Goal: Task Accomplishment & Management: Use online tool/utility

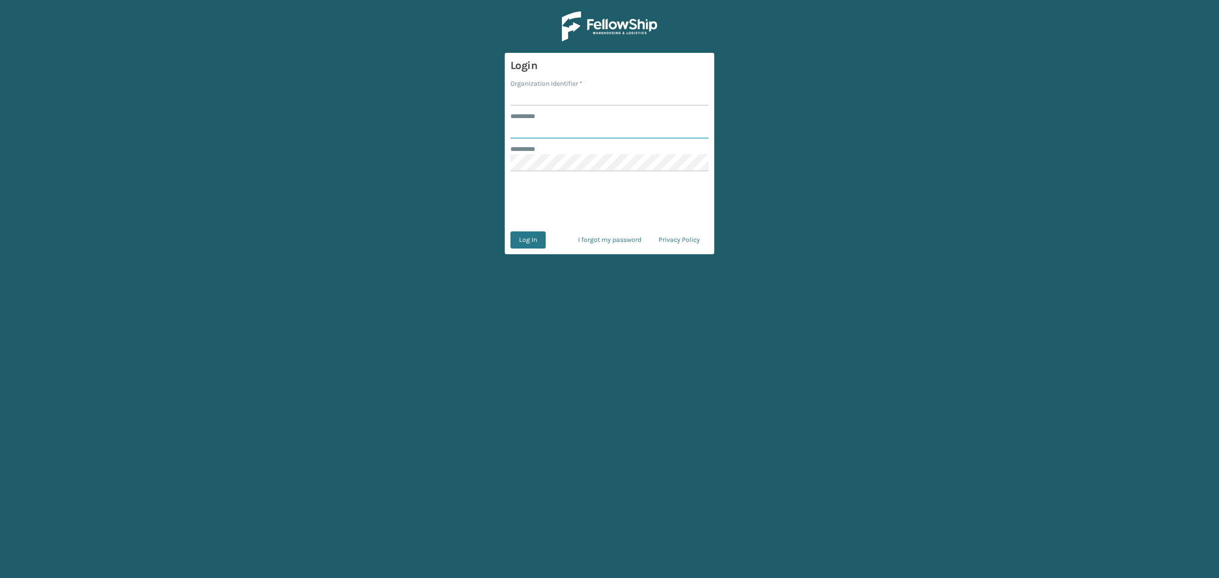
type input "*****"
type input "Sleepgeekz"
click at [534, 245] on button "Log In" at bounding box center [527, 239] width 35 height 17
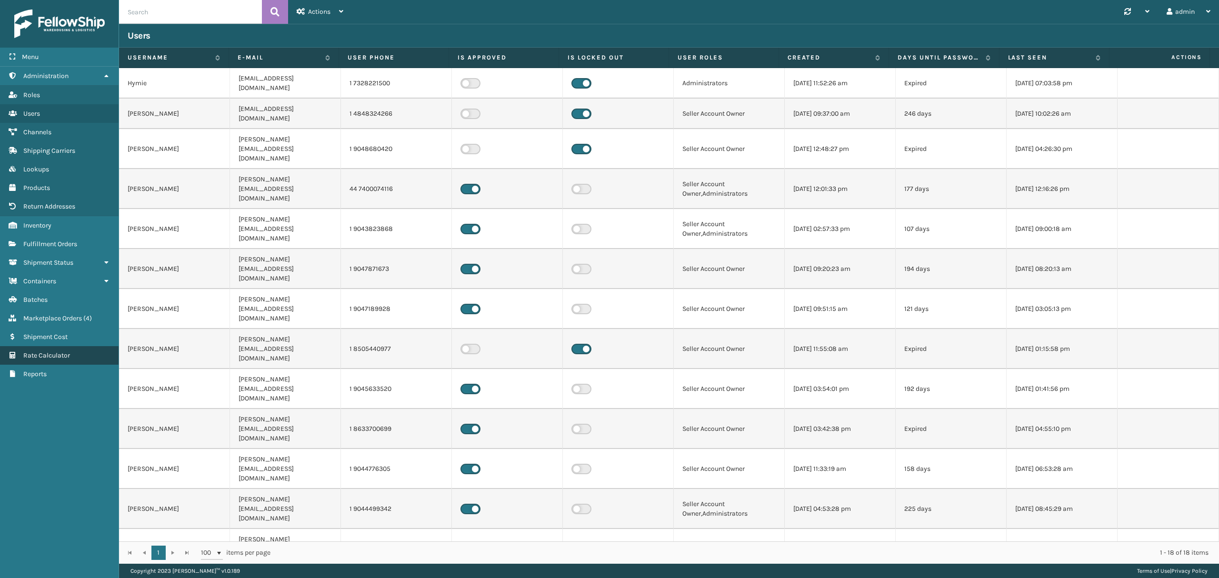
click at [60, 364] on link "Rate Calculator" at bounding box center [59, 355] width 119 height 19
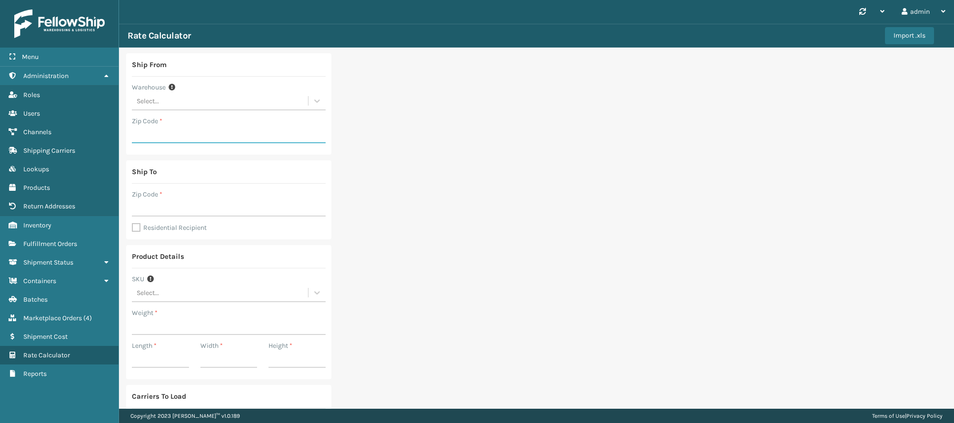
click at [194, 135] on input "Zip Code *" at bounding box center [229, 134] width 194 height 17
click at [303, 101] on div "Select..." at bounding box center [220, 101] width 176 height 16
click at [259, 128] on div "Dallas (Peak Logistics)" at bounding box center [229, 125] width 194 height 18
type input "75050"
click at [227, 215] on input "Zip Code *" at bounding box center [229, 207] width 194 height 17
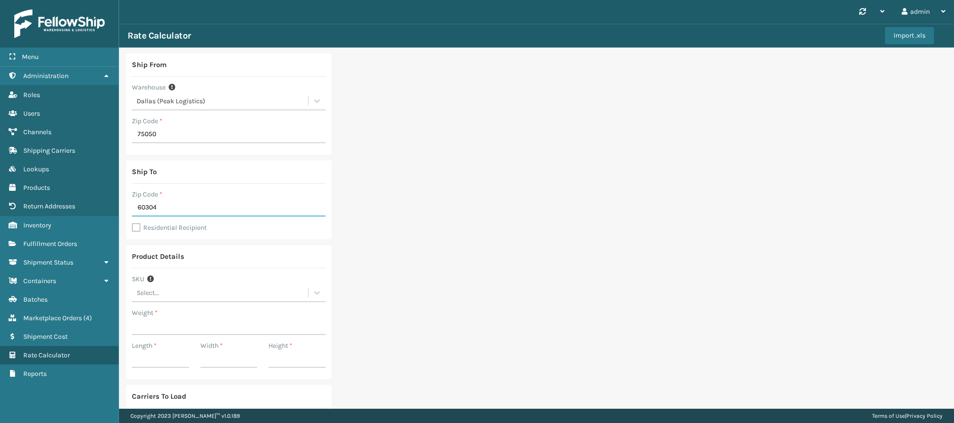
type input "60304"
click at [132, 229] on label "Residential Recipient" at bounding box center [169, 228] width 75 height 8
click at [132, 223] on input "Residential Recipient" at bounding box center [132, 222] width 0 height 1
checkbox input "true"
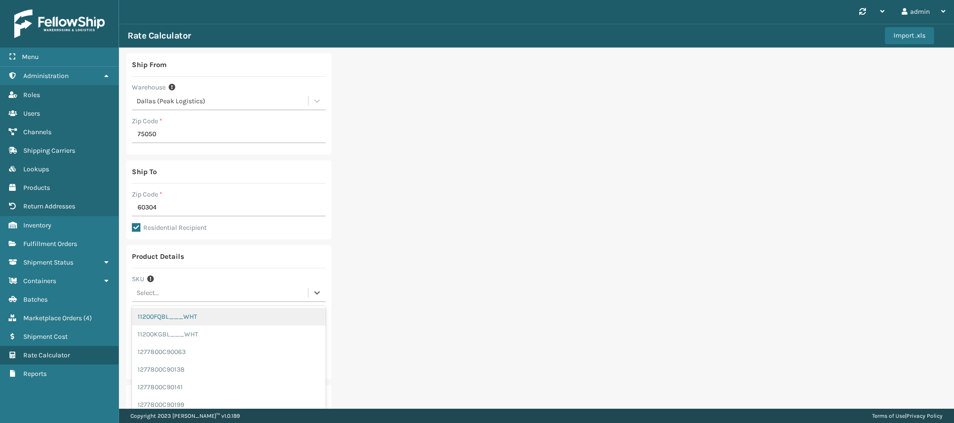
click at [196, 295] on div "Select..." at bounding box center [220, 293] width 176 height 16
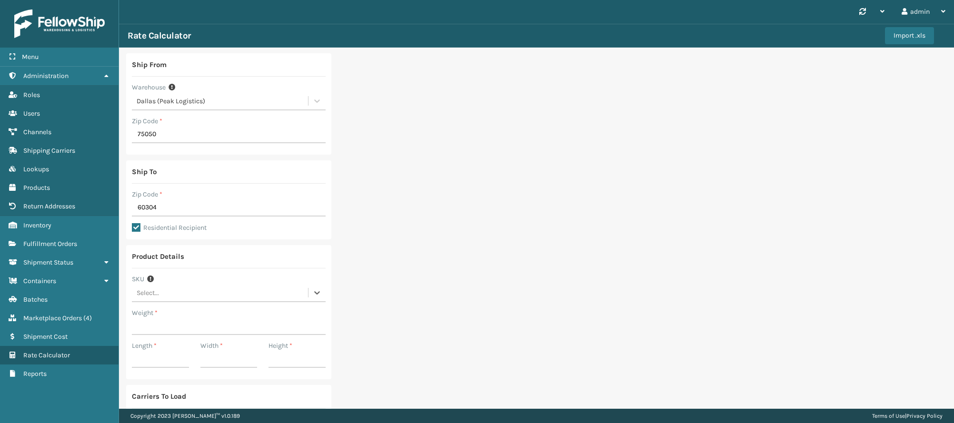
click at [196, 296] on div "Select..." at bounding box center [220, 293] width 176 height 16
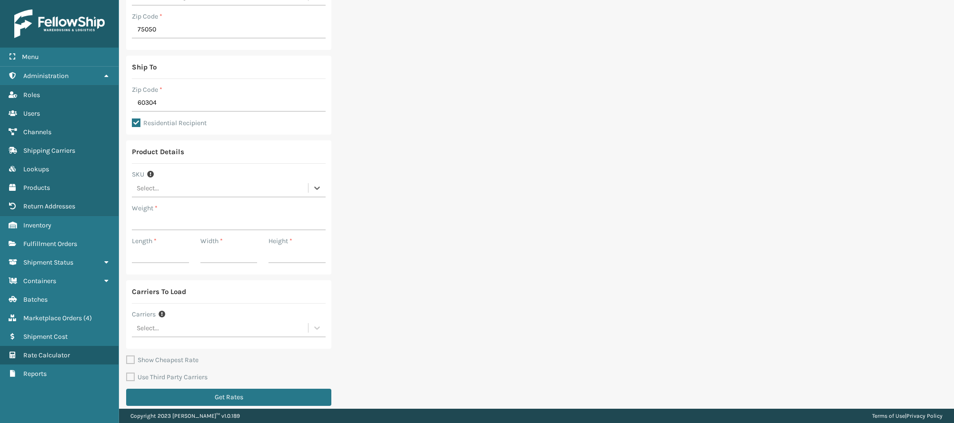
scroll to position [113, 0]
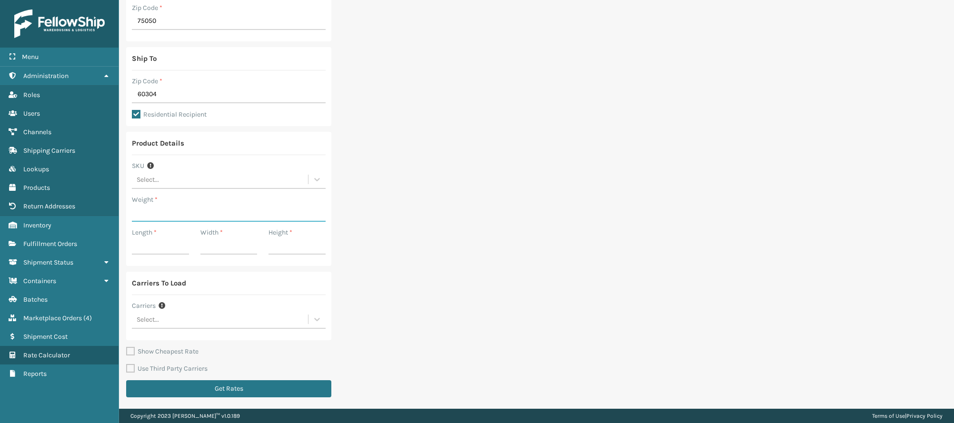
click at [164, 209] on input "Weight *" at bounding box center [229, 213] width 194 height 17
type input "32"
type input "41"
type input "13"
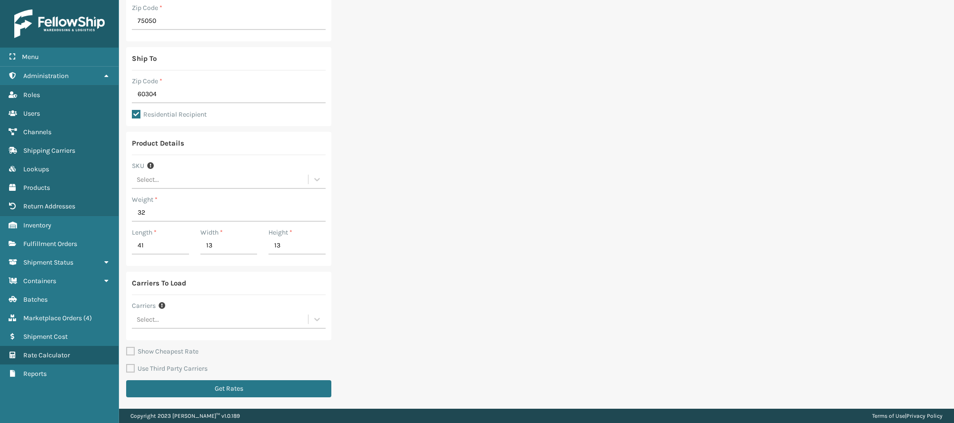
click at [422, 283] on div "Ship From Warehouse [GEOGRAPHIC_DATA] (Peak Logistics) Zip Code * 75050 Ship To…" at bounding box center [536, 171] width 835 height 475
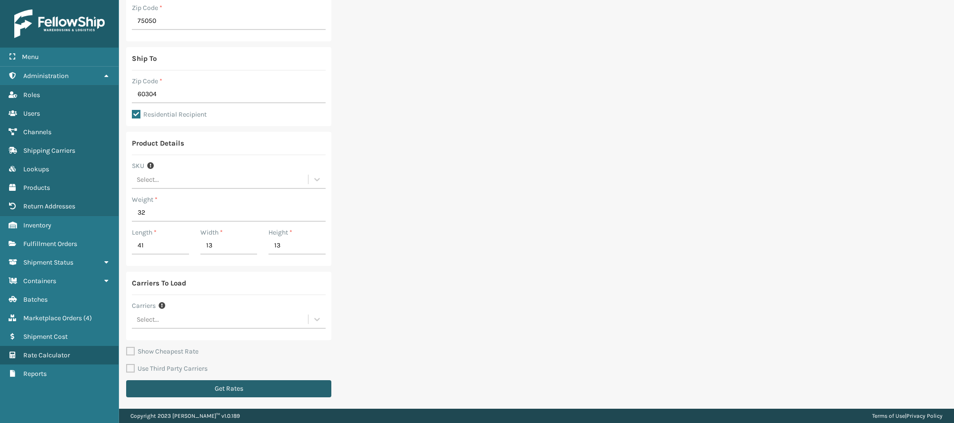
click at [288, 385] on button "Get Rates" at bounding box center [228, 388] width 205 height 17
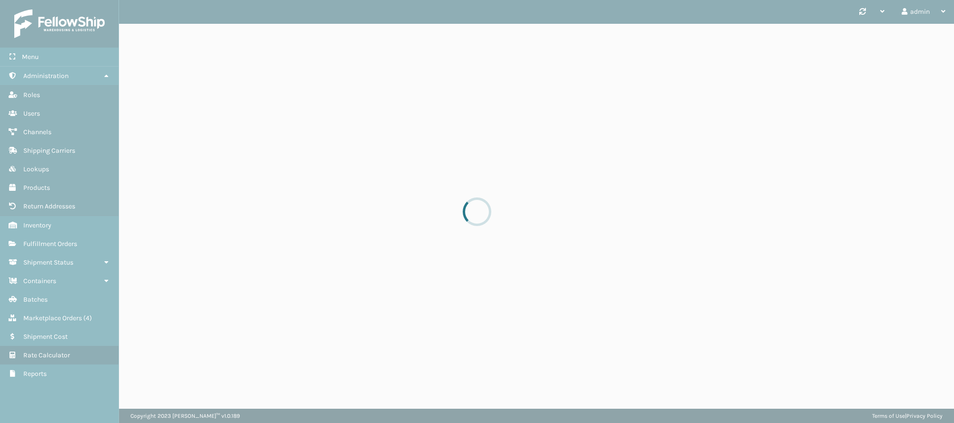
scroll to position [0, 0]
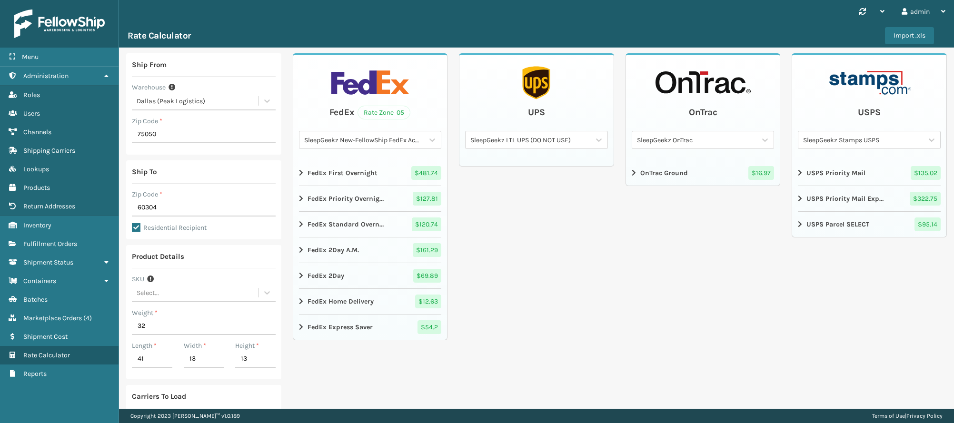
drag, startPoint x: 505, startPoint y: 267, endPoint x: 534, endPoint y: 267, distance: 29.0
click at [333, 300] on strong "FedEx Home Delivery" at bounding box center [341, 302] width 66 height 10
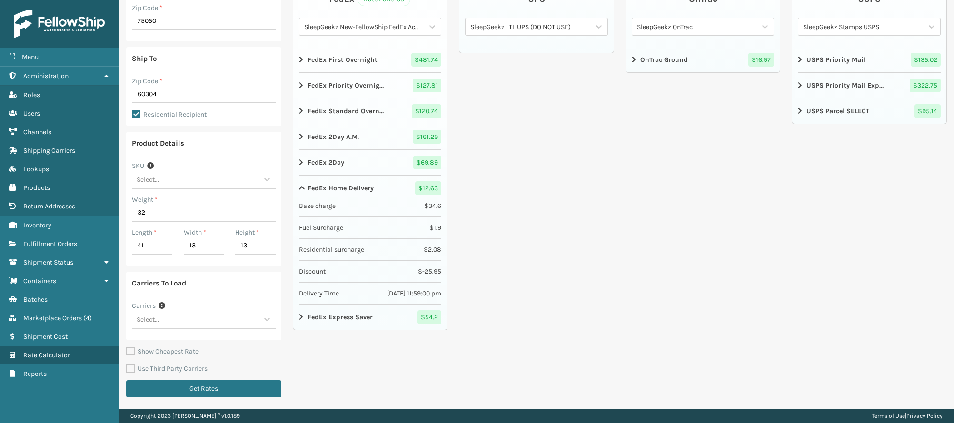
scroll to position [50, 0]
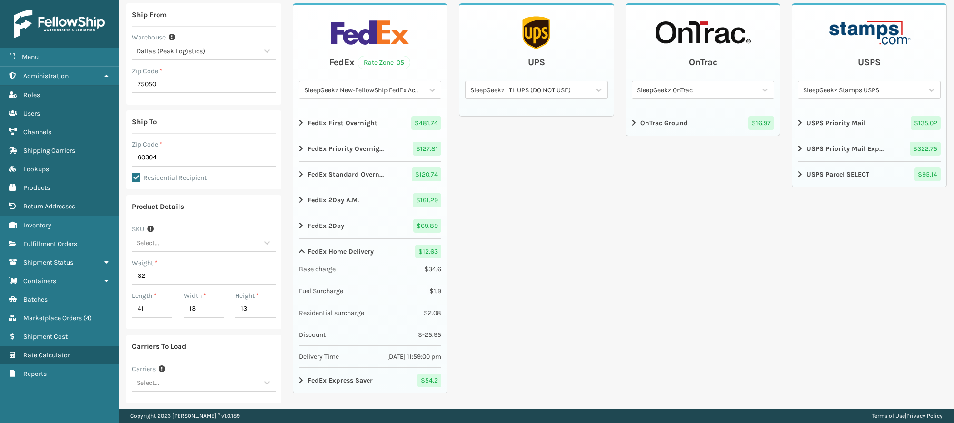
click at [429, 269] on span "$ 34.6" at bounding box center [432, 269] width 17 height 10
click at [408, 88] on div "SleepGeekz New-FellowShip FedEx Account" at bounding box center [364, 90] width 121 height 10
click at [330, 140] on div "SG FedEx" at bounding box center [370, 131] width 143 height 18
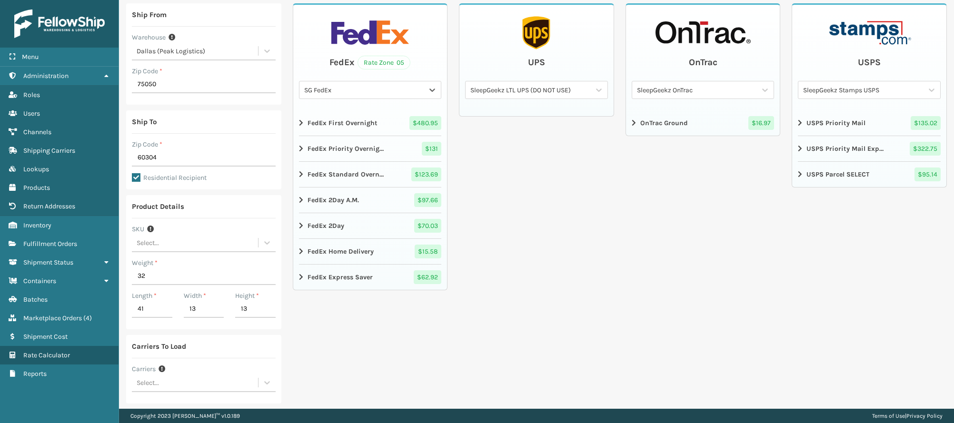
click at [357, 257] on strong "FedEx Home Delivery" at bounding box center [341, 252] width 66 height 10
click at [769, 334] on div "OnTrac SleepGeekz OnTrac OnTrac Ground $ 16.97" at bounding box center [703, 234] width 155 height 463
click at [389, 90] on div "SG FedEx" at bounding box center [364, 90] width 121 height 10
click at [386, 120] on div "SleepGeekz New-FellowShip FedEx Account" at bounding box center [370, 114] width 143 height 18
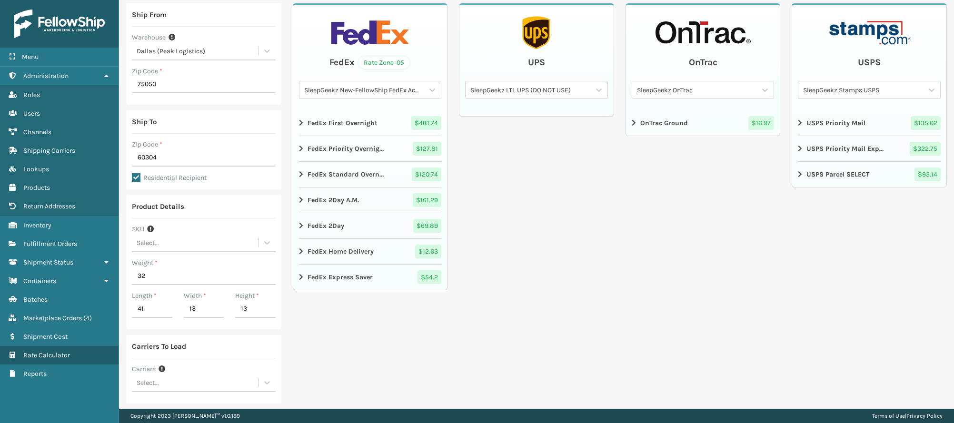
click at [373, 254] on div "FedEx Home Delivery $ 12.63" at bounding box center [370, 252] width 143 height 14
click at [413, 88] on div "SleepGeekz New-FellowShip FedEx Account" at bounding box center [364, 90] width 121 height 10
click at [408, 140] on div "SG FedEx" at bounding box center [370, 131] width 143 height 18
click at [189, 281] on input "32" at bounding box center [204, 276] width 144 height 17
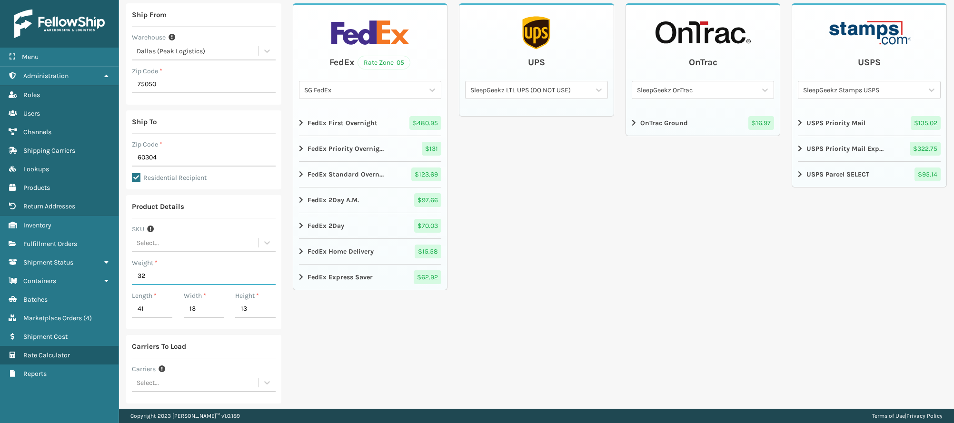
click at [189, 281] on input "32" at bounding box center [204, 276] width 144 height 17
type input "66"
click at [232, 340] on div "Carriers To Load Carriers Select..." at bounding box center [203, 369] width 155 height 69
click at [141, 307] on input "41" at bounding box center [152, 309] width 40 height 17
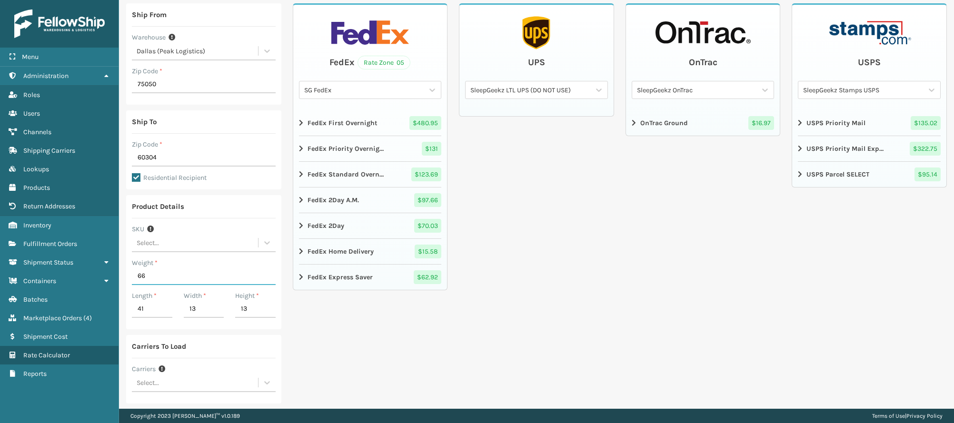
click at [153, 278] on input "66" at bounding box center [204, 276] width 144 height 17
click at [155, 303] on input "41" at bounding box center [152, 309] width 40 height 17
click at [155, 302] on input "41" at bounding box center [152, 309] width 40 height 17
type input "42"
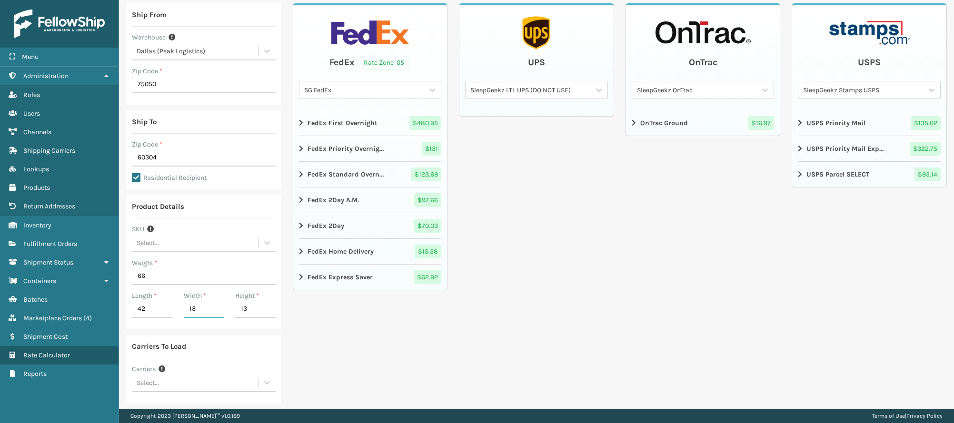
click at [206, 315] on input "13" at bounding box center [204, 309] width 40 height 17
type input "40"
click at [256, 309] on input "13" at bounding box center [255, 309] width 40 height 17
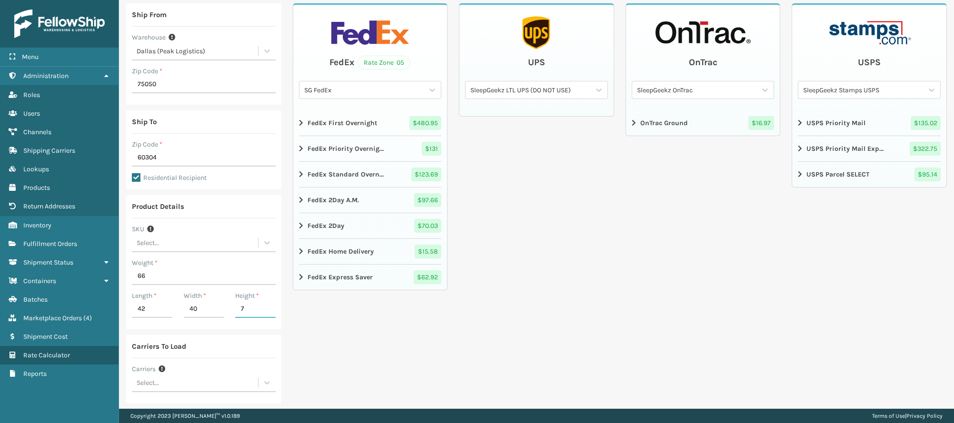
type input "7"
click at [343, 330] on div "FedEx Rate Zone 05 SG FedEx FedEx First Overnight $ 480.95 FedEx Priority Overn…" at bounding box center [370, 234] width 155 height 463
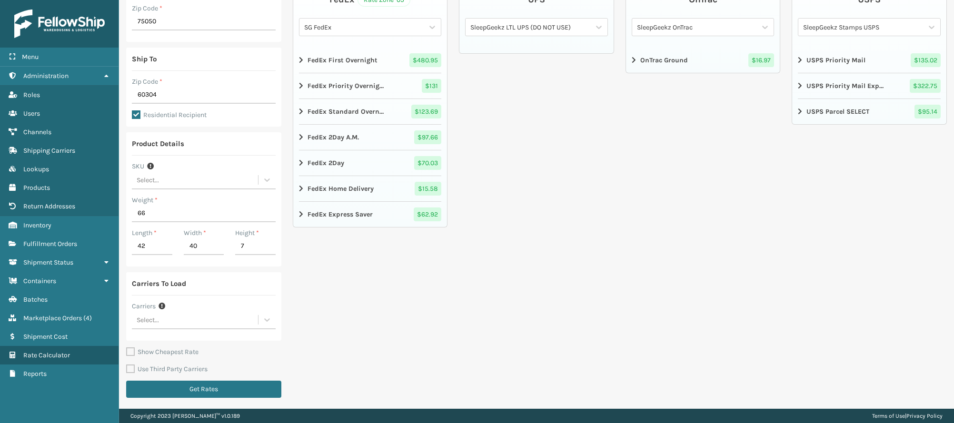
scroll to position [113, 0]
click at [210, 391] on button "Get Rates" at bounding box center [203, 388] width 155 height 17
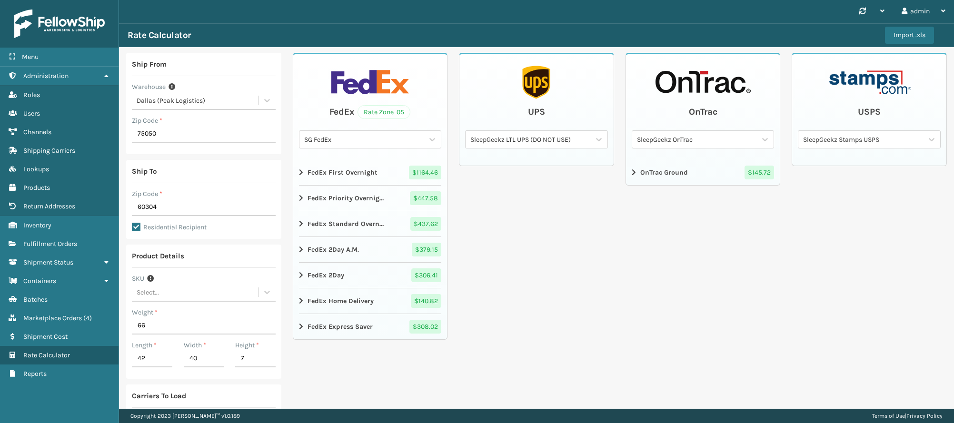
scroll to position [0, 0]
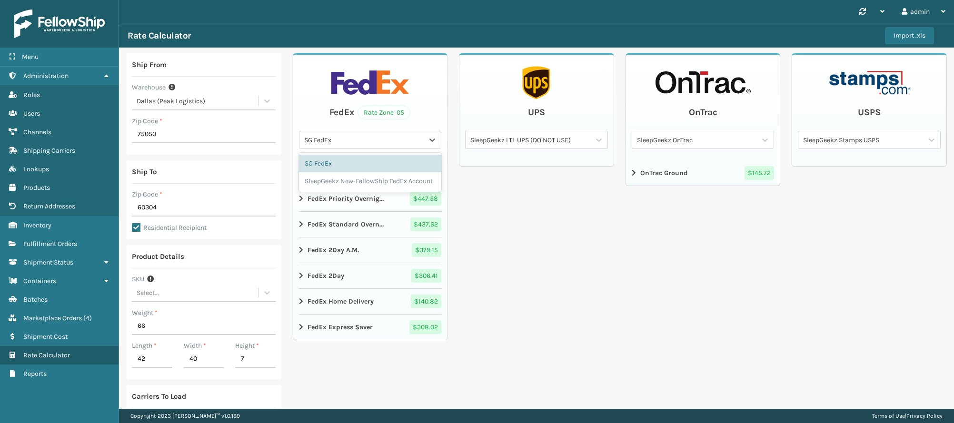
click at [370, 137] on div "SG FedEx" at bounding box center [364, 140] width 121 height 10
click at [378, 190] on div "SleepGeekz New-FellowShip FedEx Account" at bounding box center [370, 181] width 143 height 18
click at [369, 301] on strong "FedEx Home Delivery" at bounding box center [341, 302] width 66 height 10
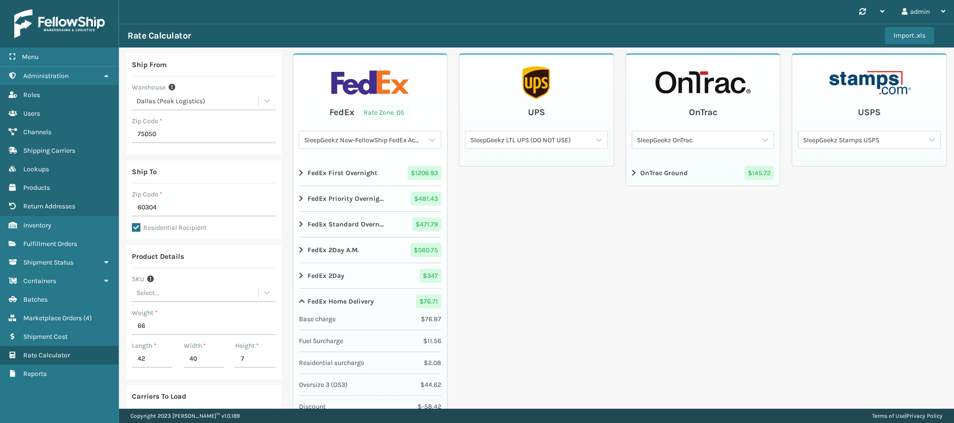
click at [368, 303] on strong "FedEx Home Delivery" at bounding box center [341, 302] width 66 height 10
click at [156, 328] on input "66" at bounding box center [204, 326] width 144 height 17
drag, startPoint x: 156, startPoint y: 328, endPoint x: 153, endPoint y: 333, distance: 5.8
click at [153, 333] on input "66" at bounding box center [204, 326] width 144 height 17
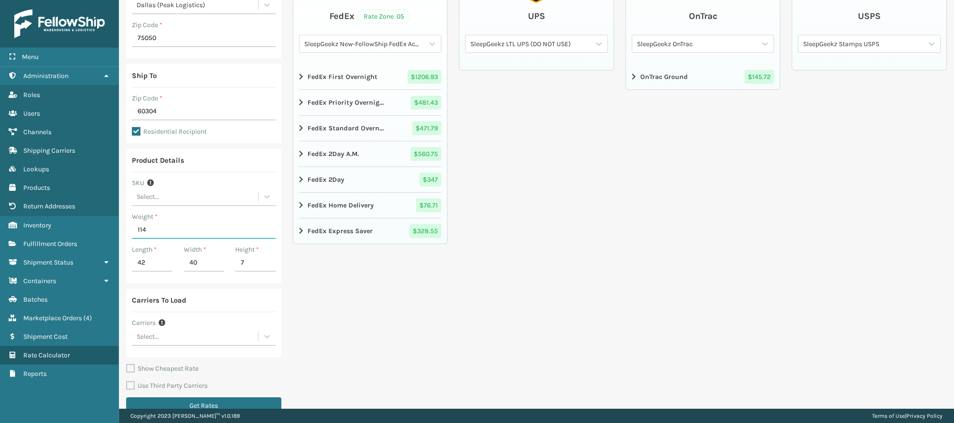
scroll to position [113, 0]
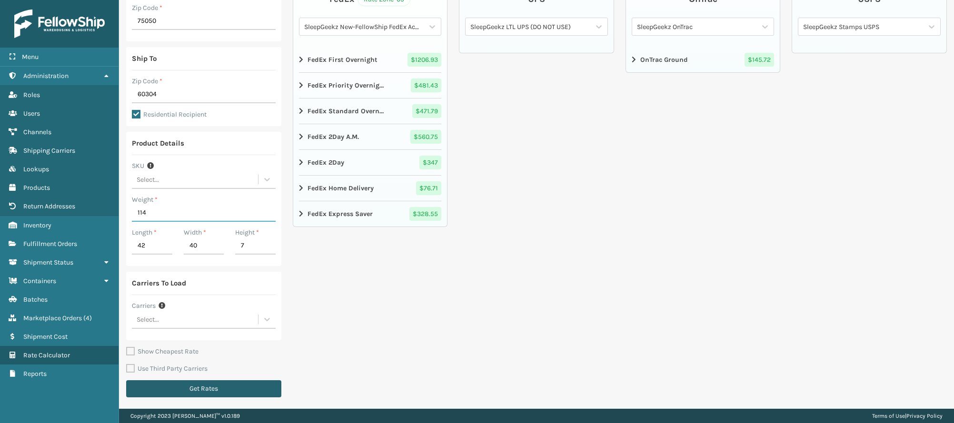
type input "114"
click at [234, 388] on button "Get Rates" at bounding box center [203, 388] width 155 height 17
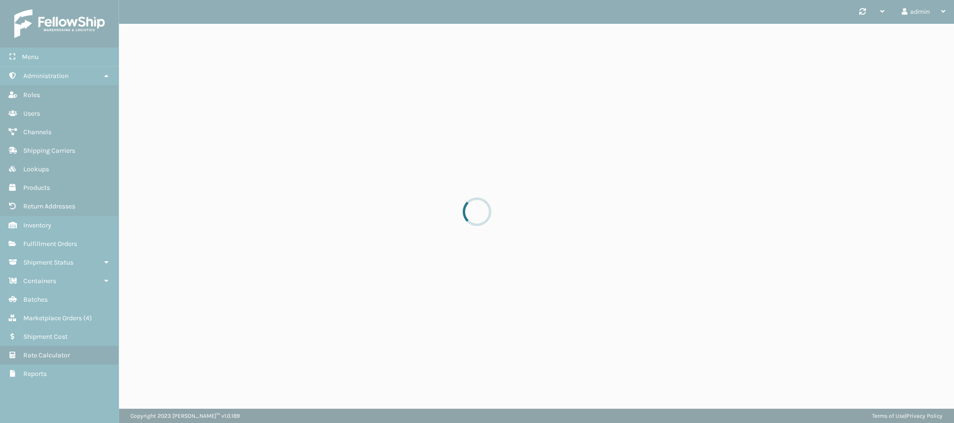
scroll to position [0, 0]
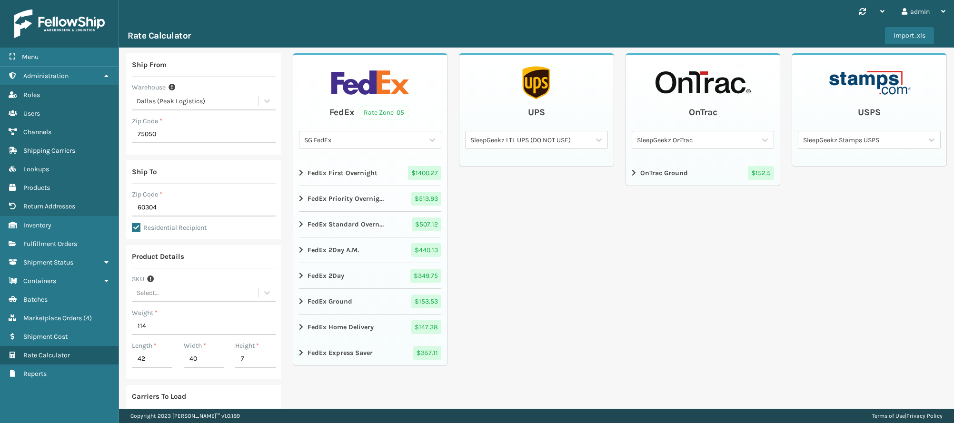
click at [389, 139] on div "SG FedEx" at bounding box center [364, 140] width 121 height 10
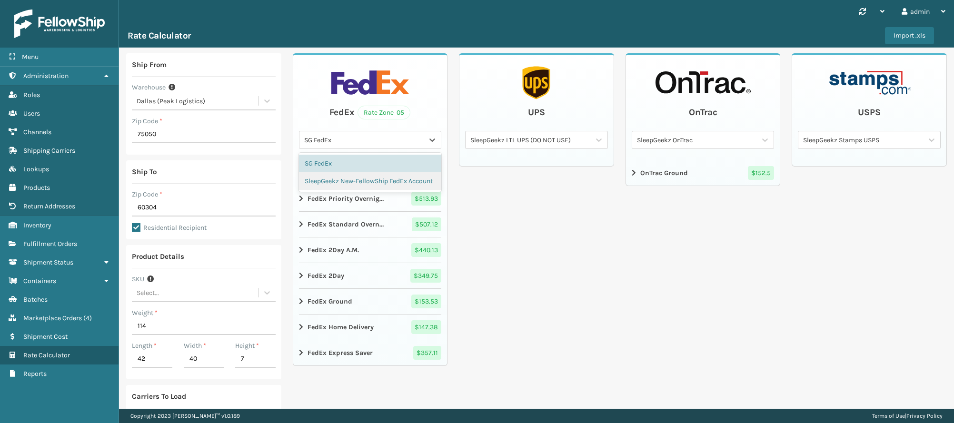
click at [389, 183] on div "SleepGeekz New-FellowShip FedEx Account" at bounding box center [370, 181] width 143 height 18
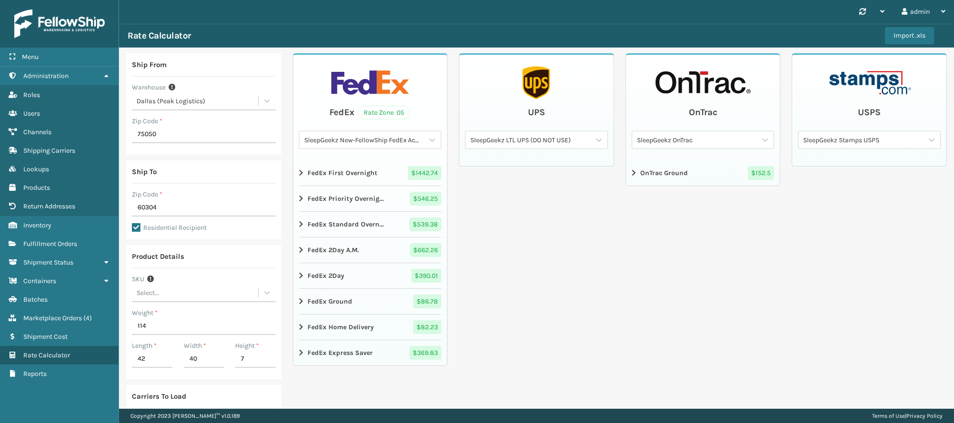
click at [301, 323] on div "FedEx Home Delivery" at bounding box center [336, 327] width 75 height 14
click at [305, 304] on div "FedEx Ground" at bounding box center [325, 302] width 53 height 14
click at [168, 362] on input "42" at bounding box center [152, 359] width 40 height 17
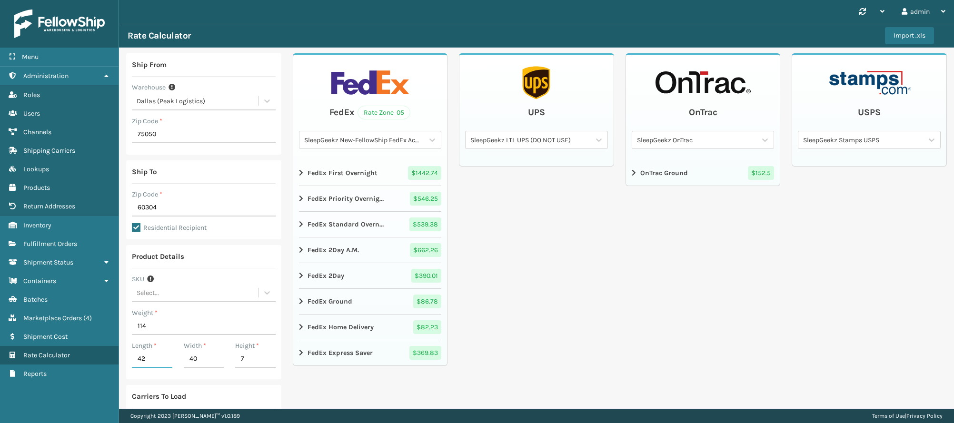
click at [169, 361] on input "42" at bounding box center [152, 359] width 40 height 17
type input "46"
type input "16"
click at [157, 332] on input "114" at bounding box center [204, 326] width 144 height 17
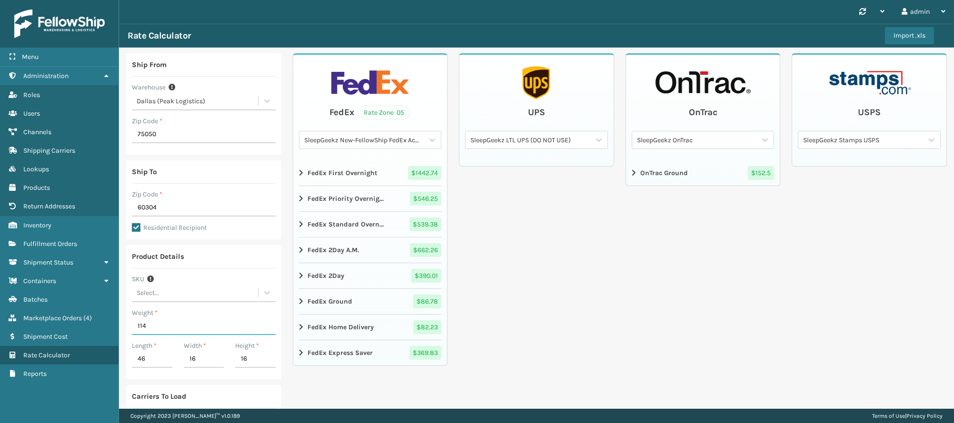
click at [157, 332] on input "114" at bounding box center [204, 326] width 144 height 17
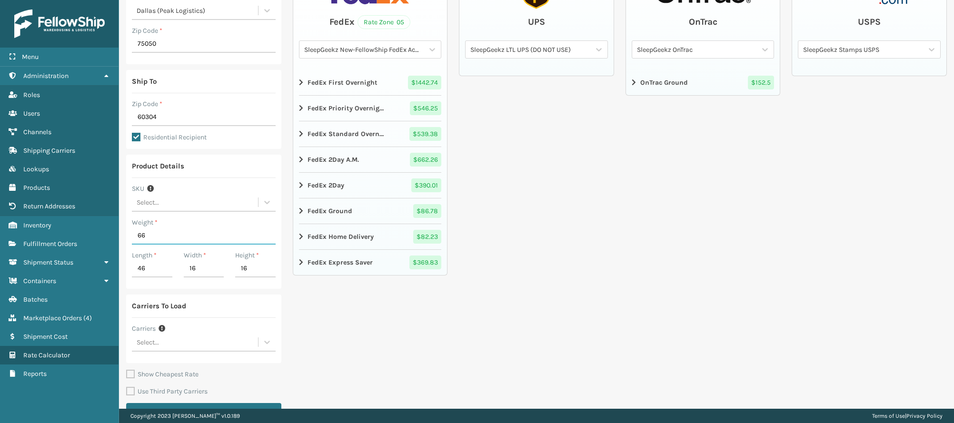
scroll to position [113, 0]
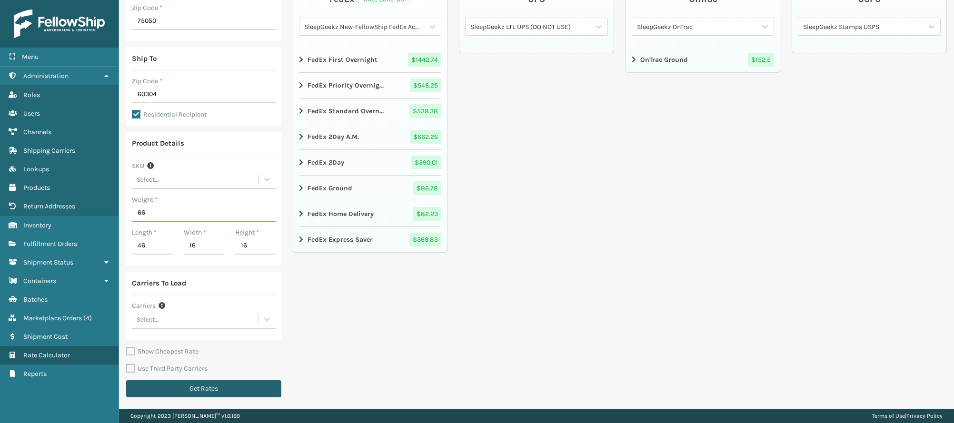
type input "66"
click at [225, 387] on button "Get Rates" at bounding box center [203, 388] width 155 height 17
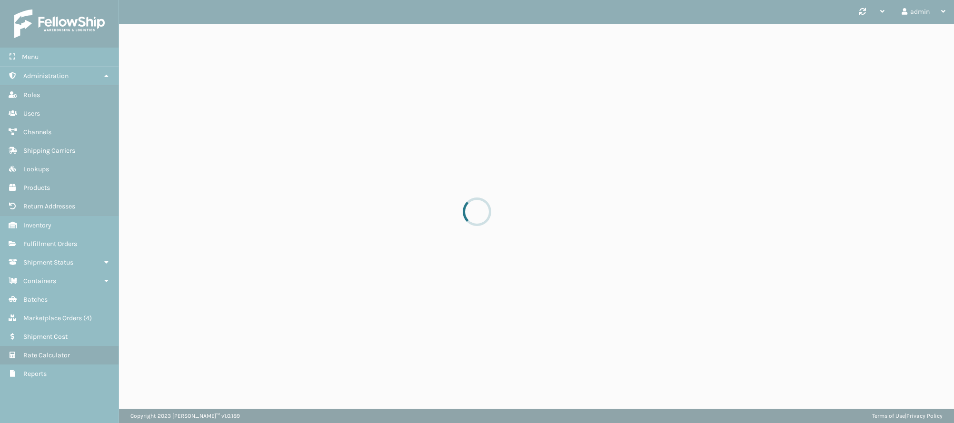
scroll to position [0, 0]
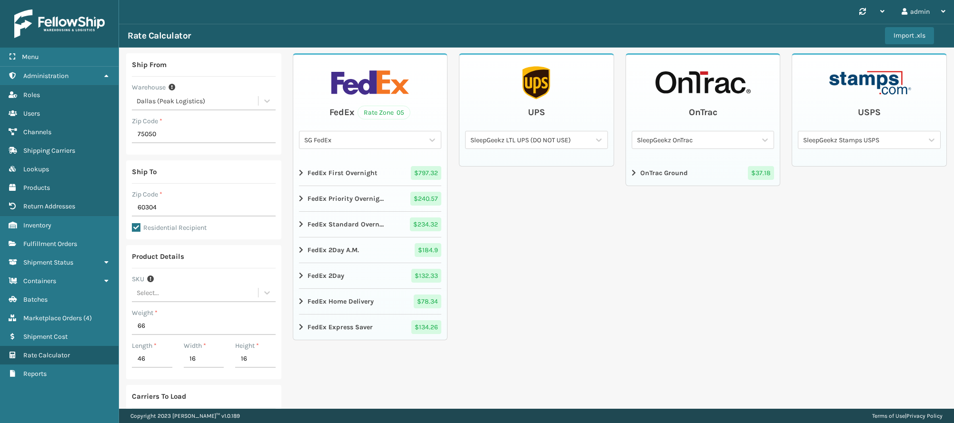
click at [351, 147] on div "SG FedEx" at bounding box center [361, 140] width 125 height 16
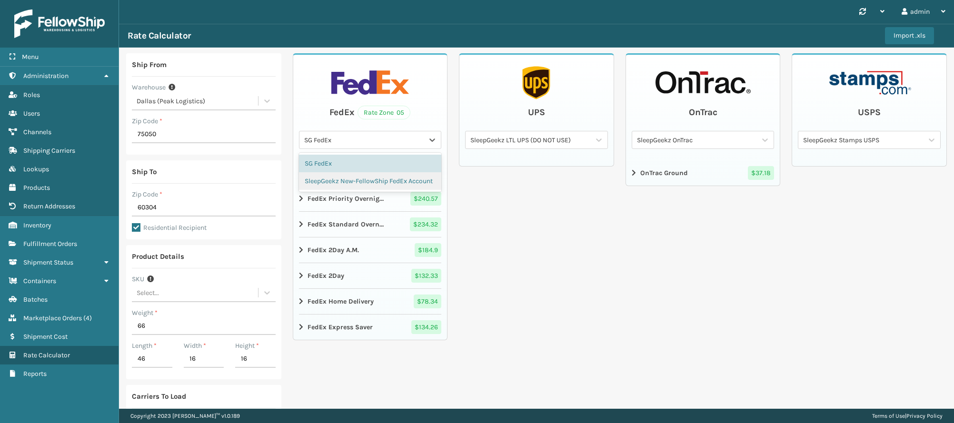
click at [361, 178] on div "SleepGeekz New-FellowShip FedEx Account" at bounding box center [370, 181] width 143 height 18
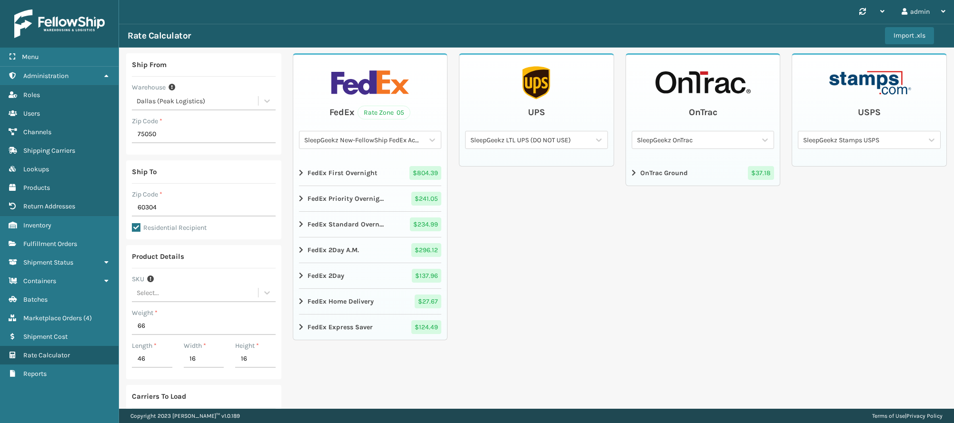
click at [310, 301] on strong "FedEx Home Delivery" at bounding box center [341, 302] width 66 height 10
click at [314, 299] on strong "FedEx Home Delivery" at bounding box center [341, 302] width 66 height 10
click at [576, 138] on div "SleepGeekz LTL UPS (DO NOT USE)" at bounding box center [530, 140] width 121 height 10
click at [568, 174] on div "SleepGeekz-UPS" at bounding box center [536, 181] width 143 height 18
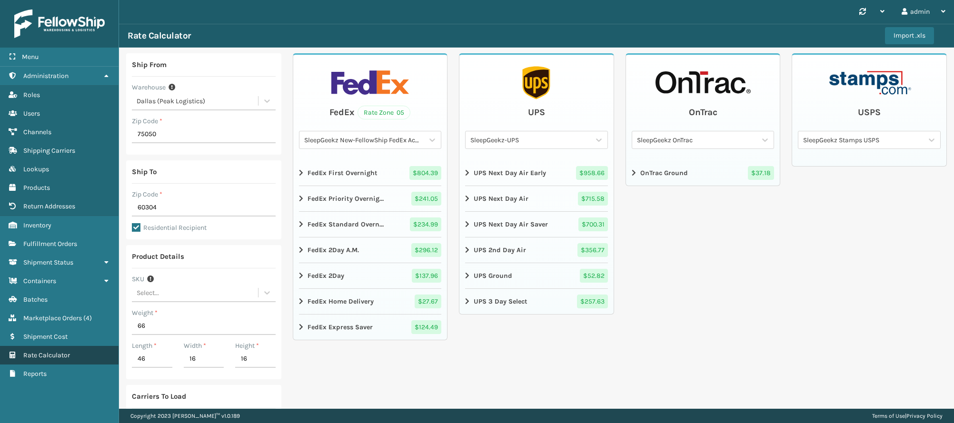
click at [57, 351] on link "Shipment Status Rate Calculator" at bounding box center [59, 355] width 119 height 19
click at [55, 357] on span "Rate Calculator" at bounding box center [46, 355] width 47 height 8
click at [206, 290] on div "Select..." at bounding box center [195, 293] width 126 height 16
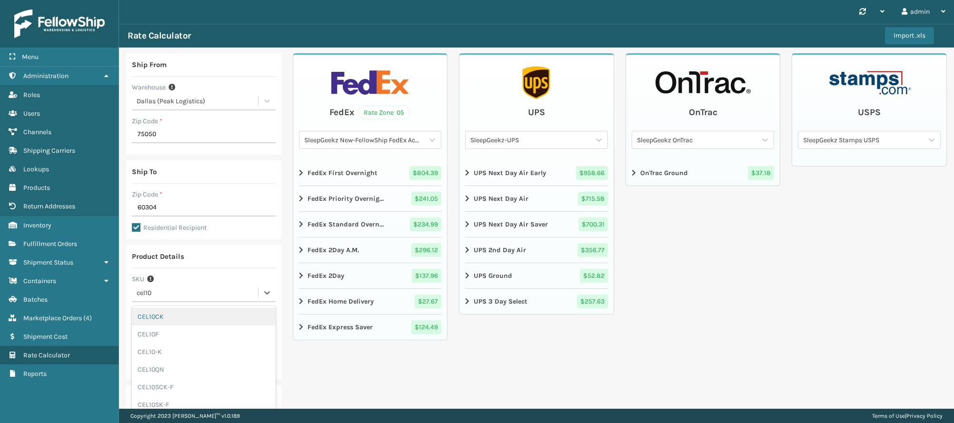
type input "cel10f"
click at [157, 319] on div "CEL10F" at bounding box center [204, 317] width 144 height 18
type input "56.19"
click at [189, 297] on div "CEL10F" at bounding box center [198, 293] width 122 height 10
type input "cel12q"
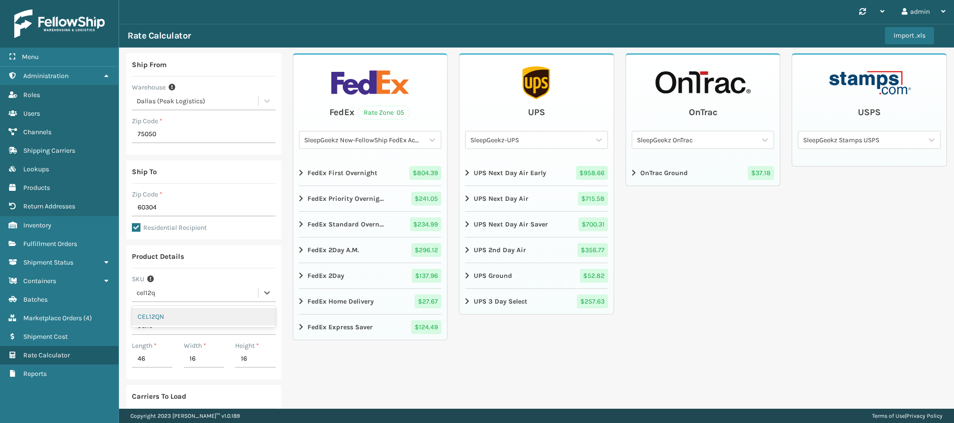
click at [167, 318] on div "CEL12QN" at bounding box center [204, 317] width 144 height 18
type input "67.25"
click at [196, 288] on div "CEL12QN" at bounding box center [195, 293] width 126 height 16
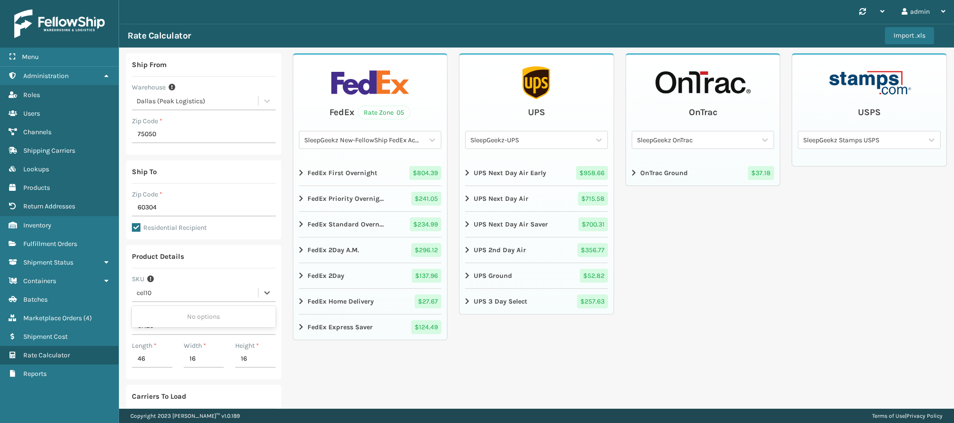
type input "cel10F"
click at [205, 315] on div "CEL10F" at bounding box center [204, 317] width 144 height 18
click at [170, 314] on div "Weight *" at bounding box center [204, 313] width 144 height 10
click at [166, 329] on input "56.19" at bounding box center [204, 326] width 144 height 17
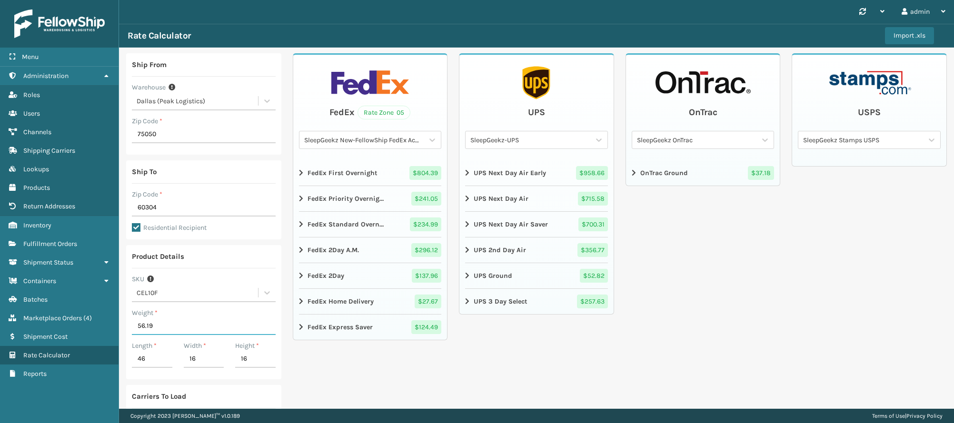
click at [166, 329] on input "56.19" at bounding box center [204, 326] width 144 height 17
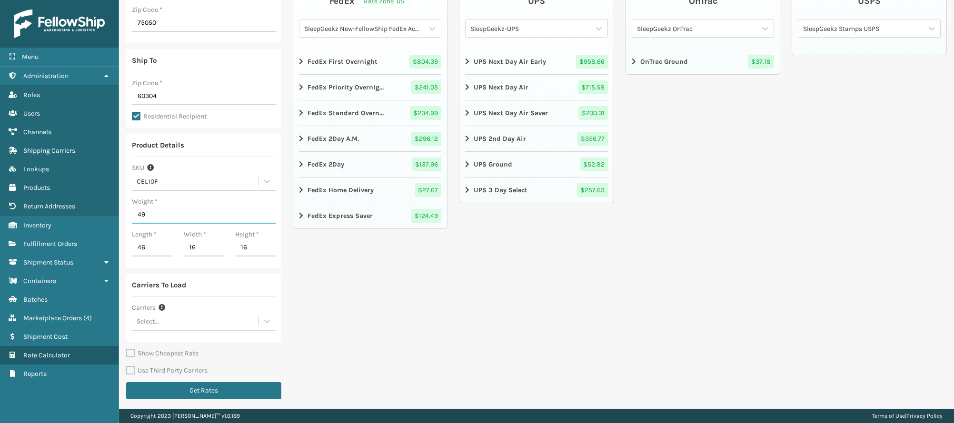
scroll to position [113, 0]
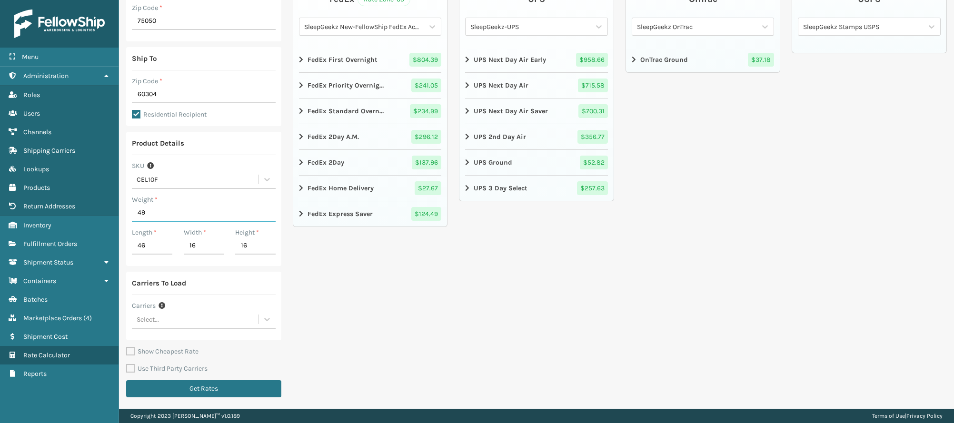
type input "49"
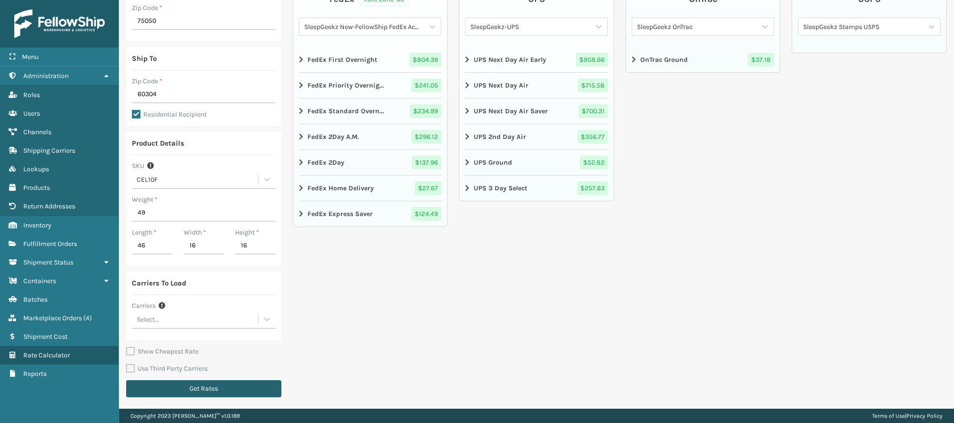
click at [234, 389] on button "Get Rates" at bounding box center [203, 388] width 155 height 17
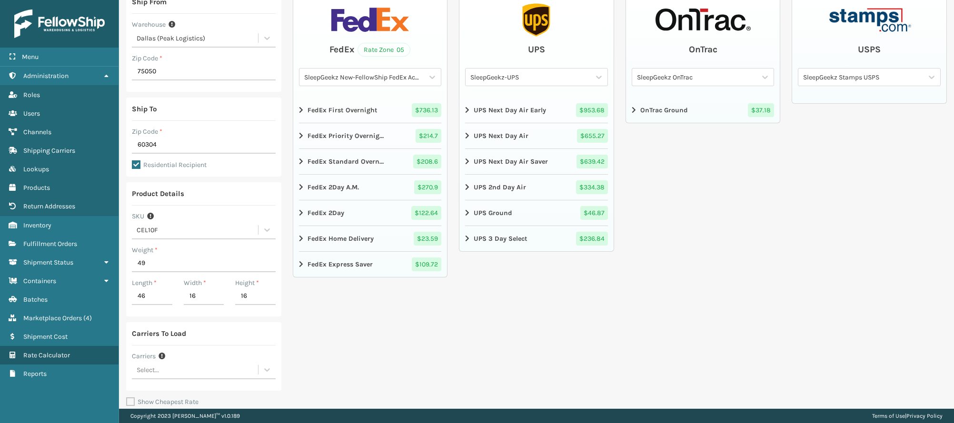
scroll to position [63, 0]
click at [367, 235] on strong "FedEx Home Delivery" at bounding box center [341, 238] width 66 height 10
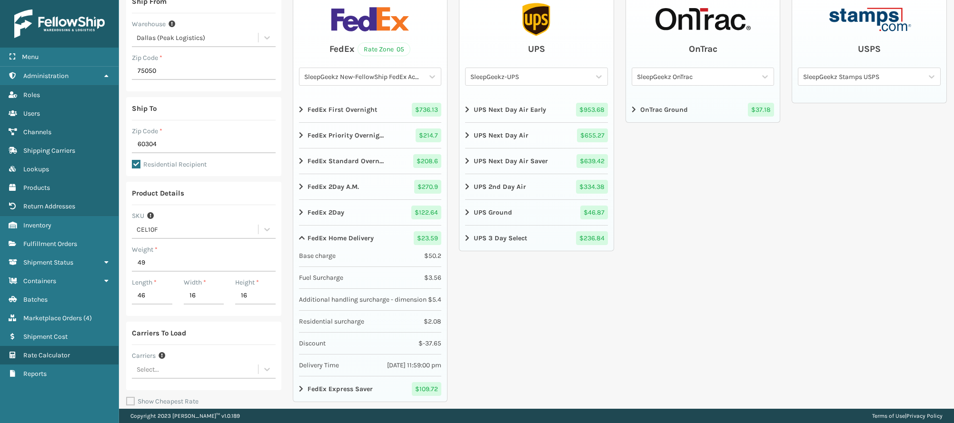
click at [159, 228] on div "CEL10F" at bounding box center [198, 230] width 122 height 10
type input "cel8f"
click at [168, 249] on div "CEL8F" at bounding box center [204, 254] width 144 height 18
type input "42.31"
type input "40"
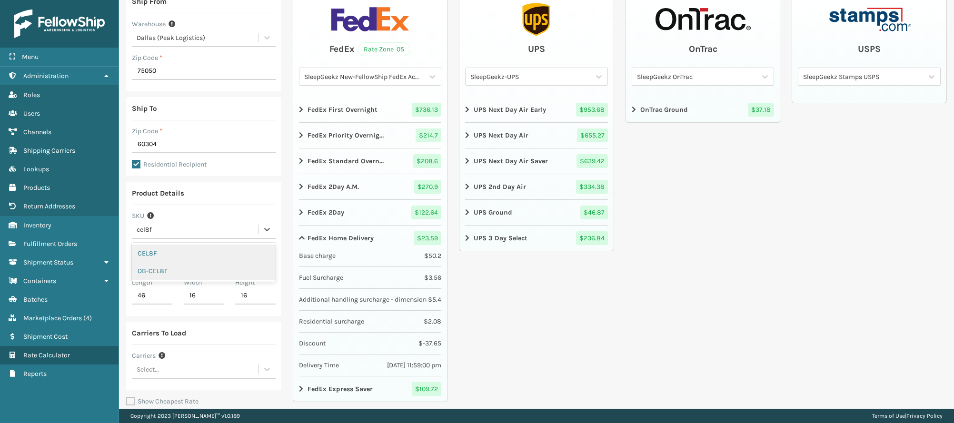
type input "13"
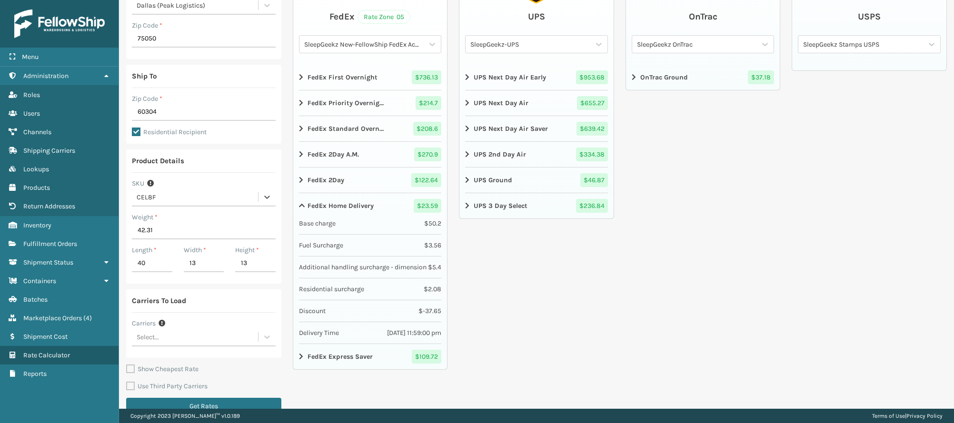
scroll to position [113, 0]
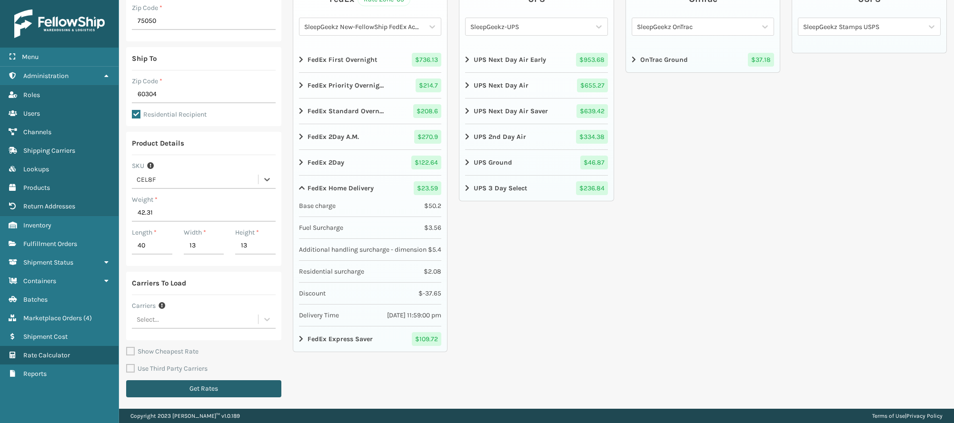
click at [217, 386] on button "Get Rates" at bounding box center [203, 388] width 155 height 17
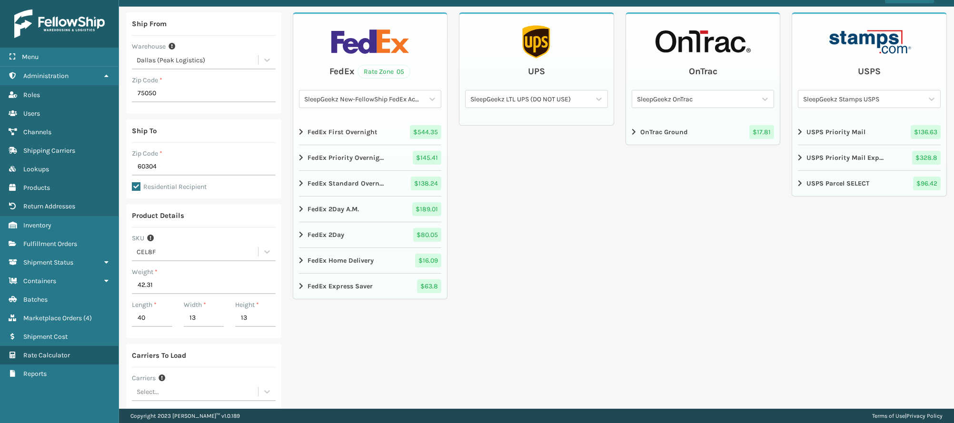
scroll to position [63, 0]
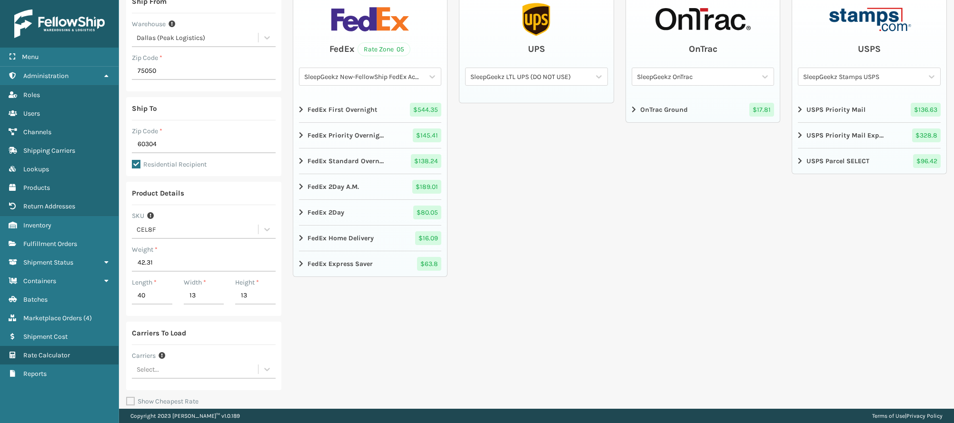
click at [557, 370] on div "UPS SleepGeekz LTL UPS (DO NOT USE)" at bounding box center [536, 221] width 155 height 463
